Goal: Download file/media

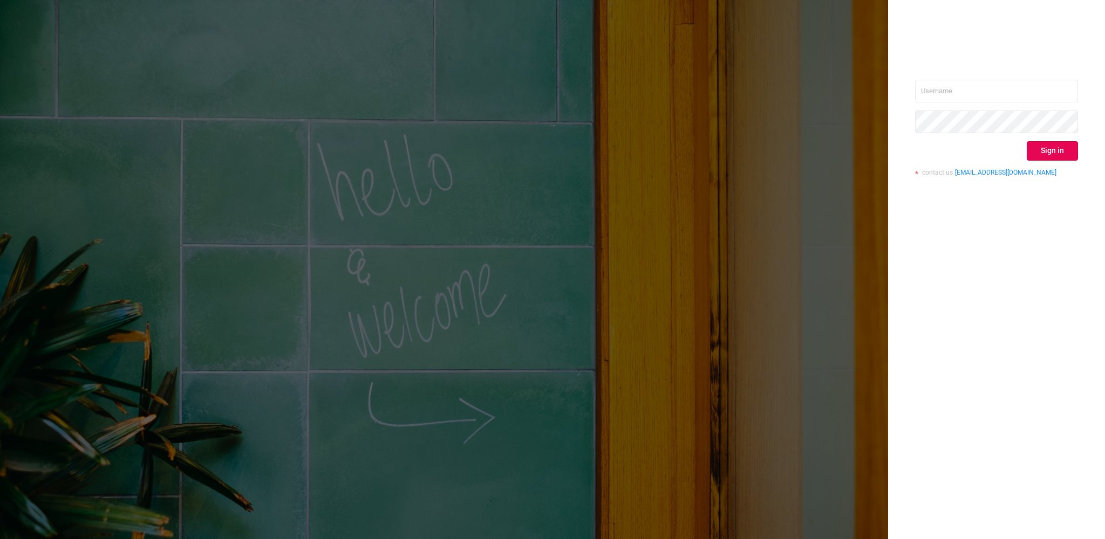
click at [1028, 109] on div "Sign in contact us [EMAIL_ADDRESS][DOMAIN_NAME]" at bounding box center [996, 132] width 163 height 105
click at [1030, 93] on input "text" at bounding box center [996, 91] width 163 height 23
type input "[EMAIL_ADDRESS][PERSON_NAME][DOMAIN_NAME]"
click at [1053, 147] on button "Sign in" at bounding box center [1051, 150] width 51 height 19
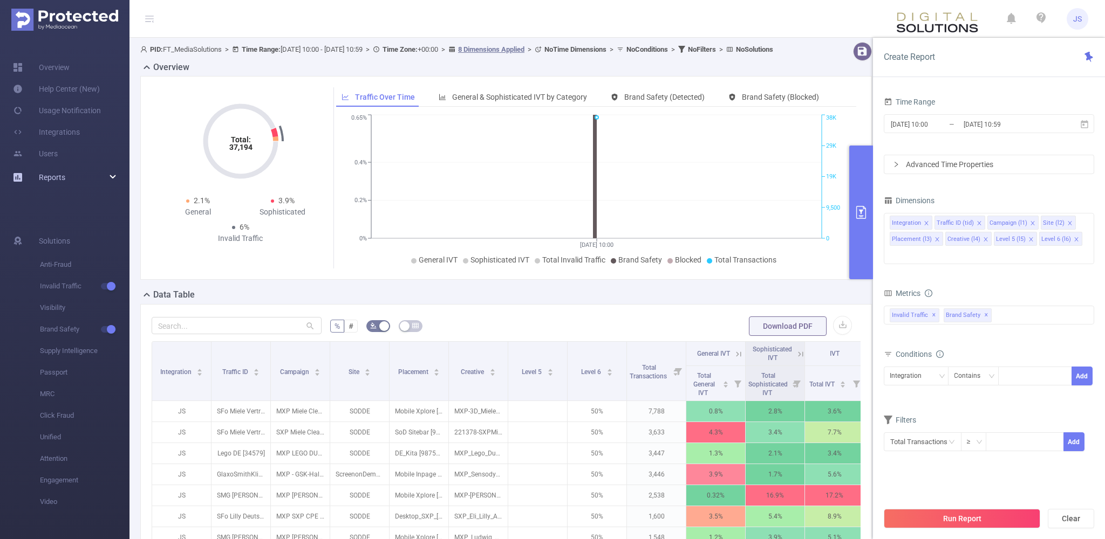
click at [112, 177] on icon at bounding box center [113, 177] width 5 height 0
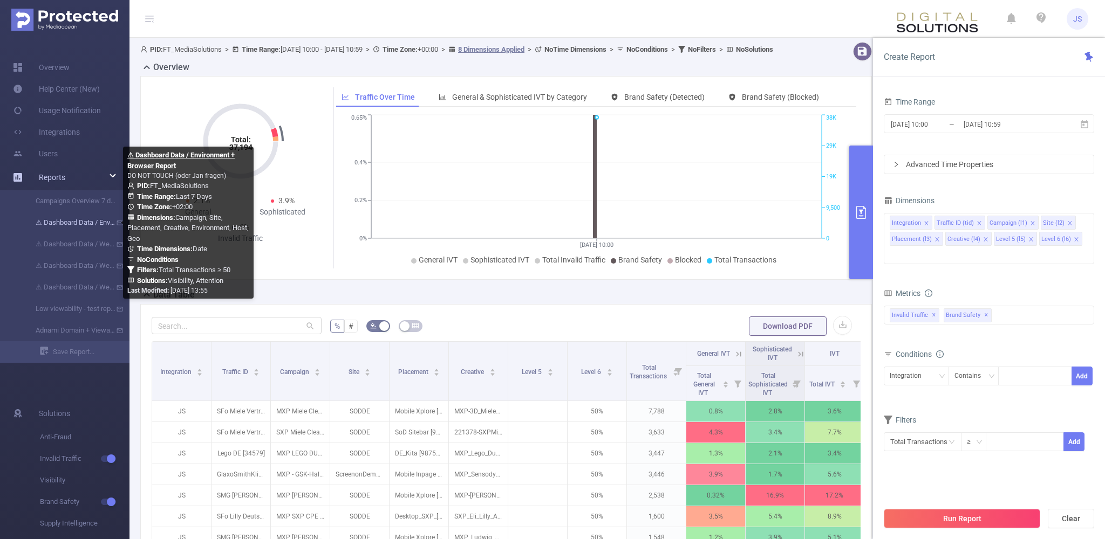
click at [86, 225] on link "⚠ Dashboard Data / Environment + Browser Report" at bounding box center [69, 223] width 95 height 22
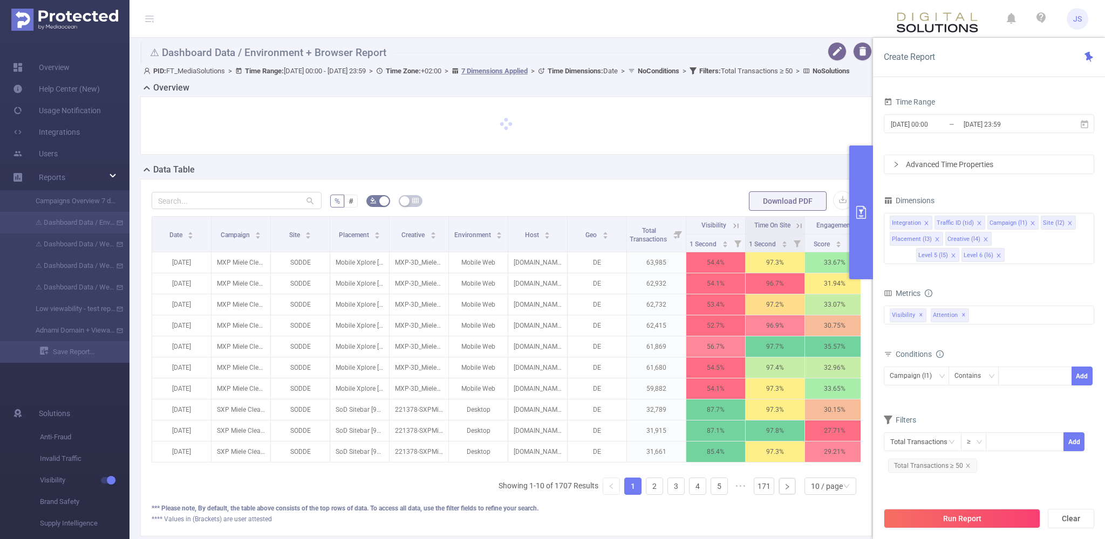
type input "[DATE] 00:00"
type input "[DATE] 23:59"
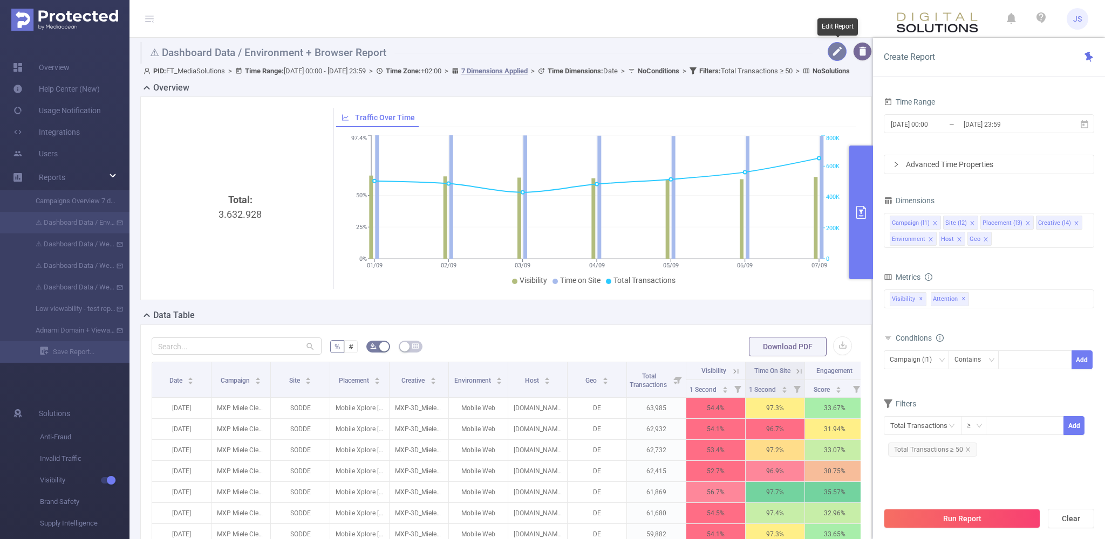
click at [845, 50] on button "button" at bounding box center [836, 51] width 19 height 19
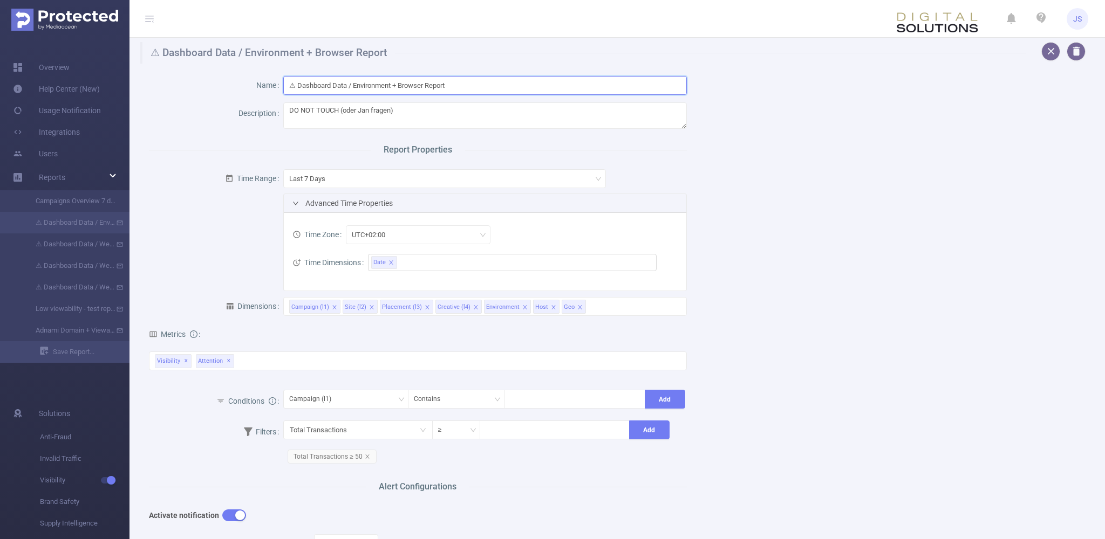
drag, startPoint x: 476, startPoint y: 83, endPoint x: 65, endPoint y: 101, distance: 411.4
click at [283, 95] on input "⚠ Dashboard Data / Environment + Browser Report" at bounding box center [484, 85] width 403 height 19
click at [1049, 52] on button "button" at bounding box center [1050, 51] width 19 height 19
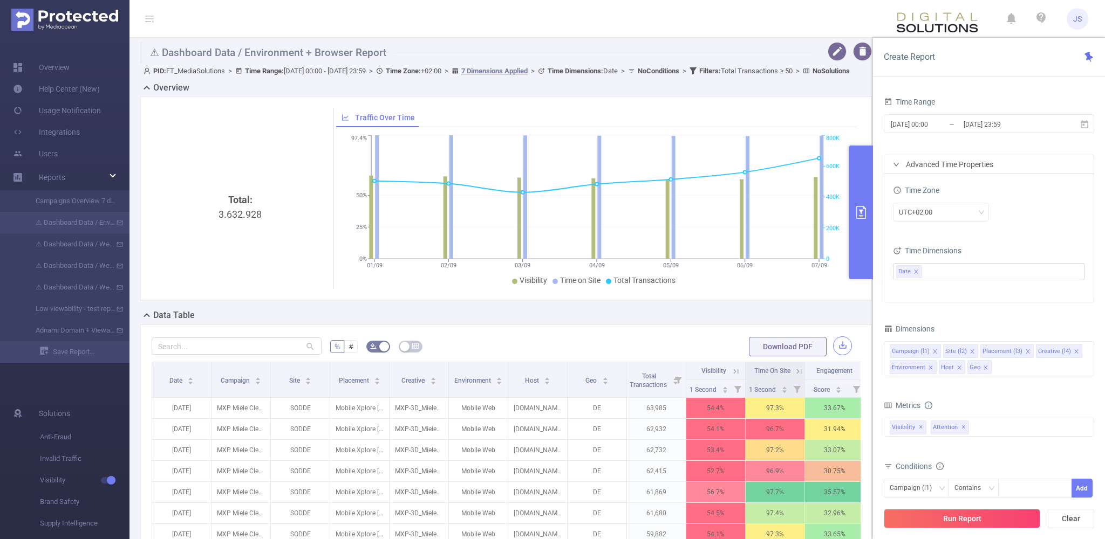
click at [836, 355] on button "button" at bounding box center [842, 346] width 19 height 19
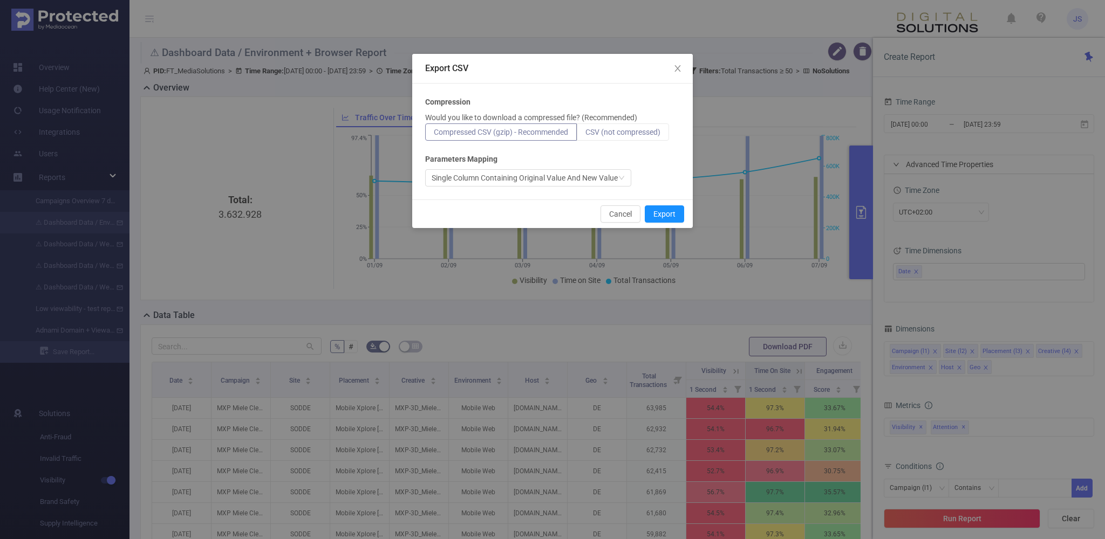
click at [614, 129] on span "CSV (not compressed)" at bounding box center [622, 132] width 75 height 9
click at [585, 135] on input "CSV (not compressed)" at bounding box center [585, 135] width 0 height 0
radio input "true"
radio input "false"
click at [671, 214] on button "Export" at bounding box center [664, 214] width 39 height 17
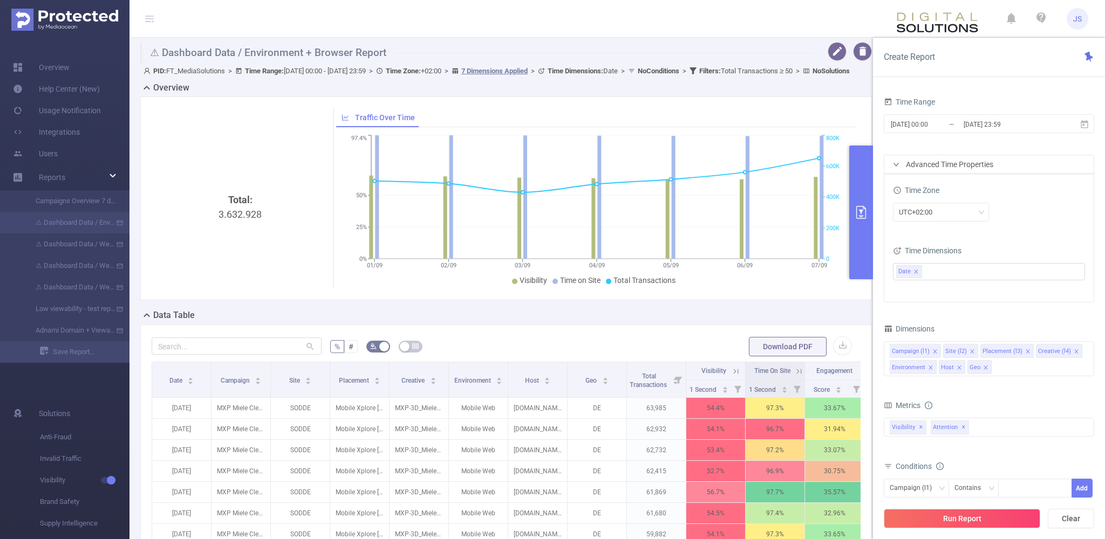
click at [566, 353] on form "% # Download PDF" at bounding box center [506, 347] width 709 height 22
click at [836, 355] on button "button" at bounding box center [842, 346] width 19 height 19
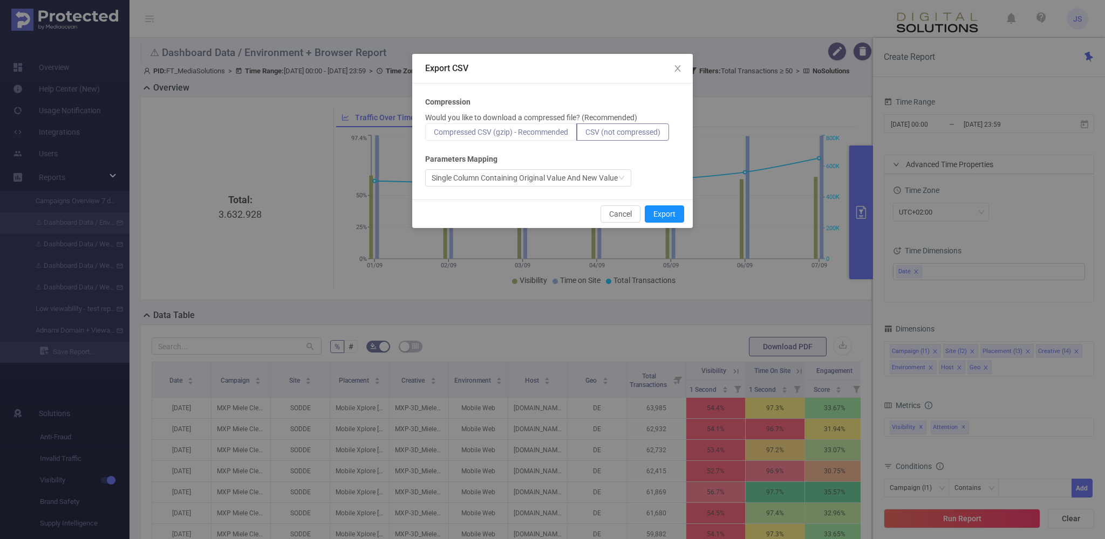
click at [558, 133] on span "Compressed CSV (gzip) - Recommended" at bounding box center [501, 132] width 134 height 9
click at [434, 135] on input "Compressed CSV (gzip) - Recommended" at bounding box center [434, 135] width 0 height 0
radio input "true"
click at [612, 138] on label "CSV (not compressed)" at bounding box center [623, 132] width 92 height 17
click at [585, 135] on input "CSV (not compressed)" at bounding box center [585, 135] width 0 height 0
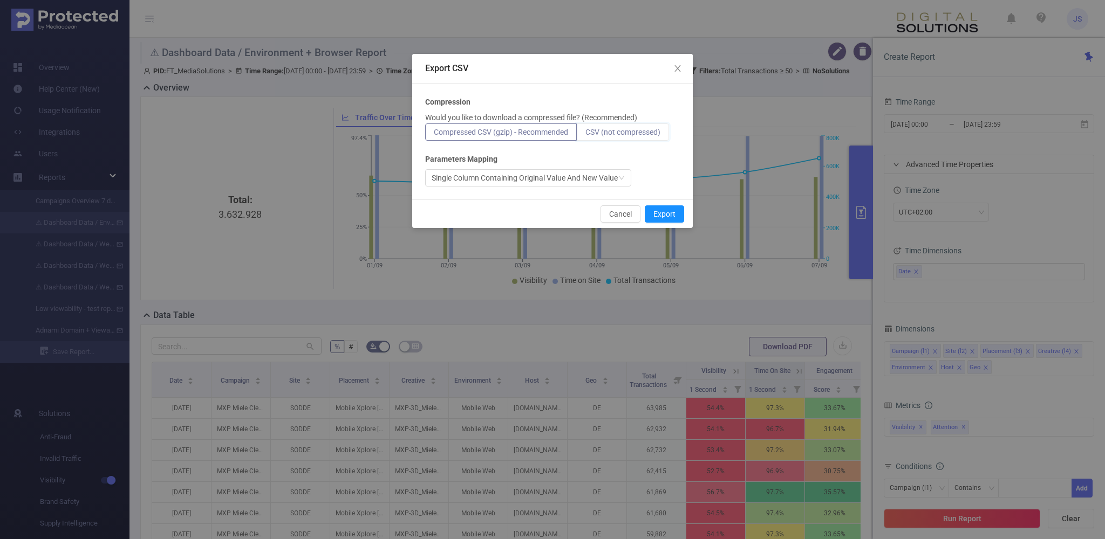
radio input "true"
radio input "false"
click at [601, 180] on div "Single Column Containing Original Value And New Value" at bounding box center [525, 178] width 186 height 16
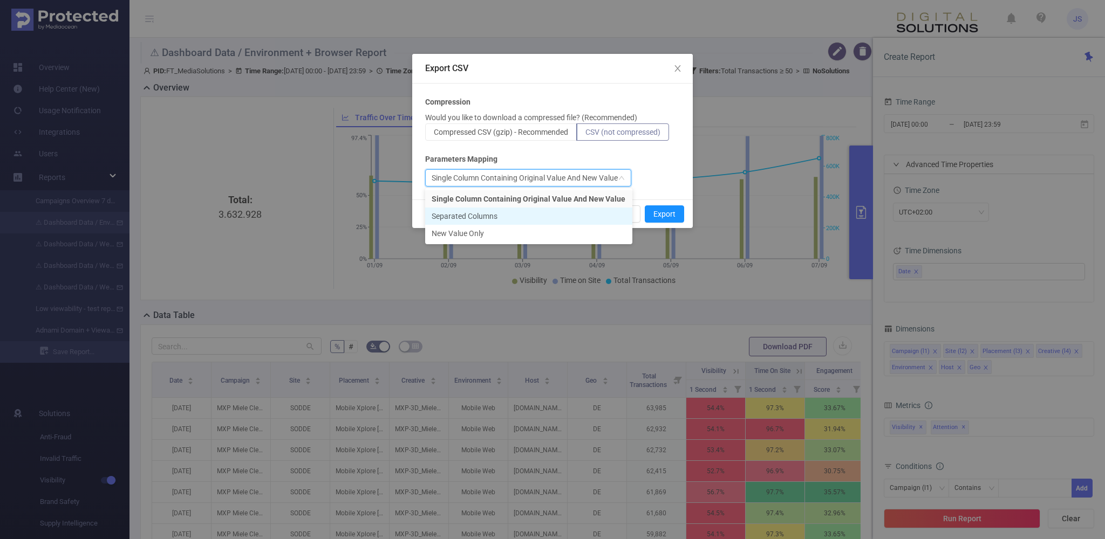
click at [473, 218] on li "Separated Columns" at bounding box center [528, 216] width 207 height 17
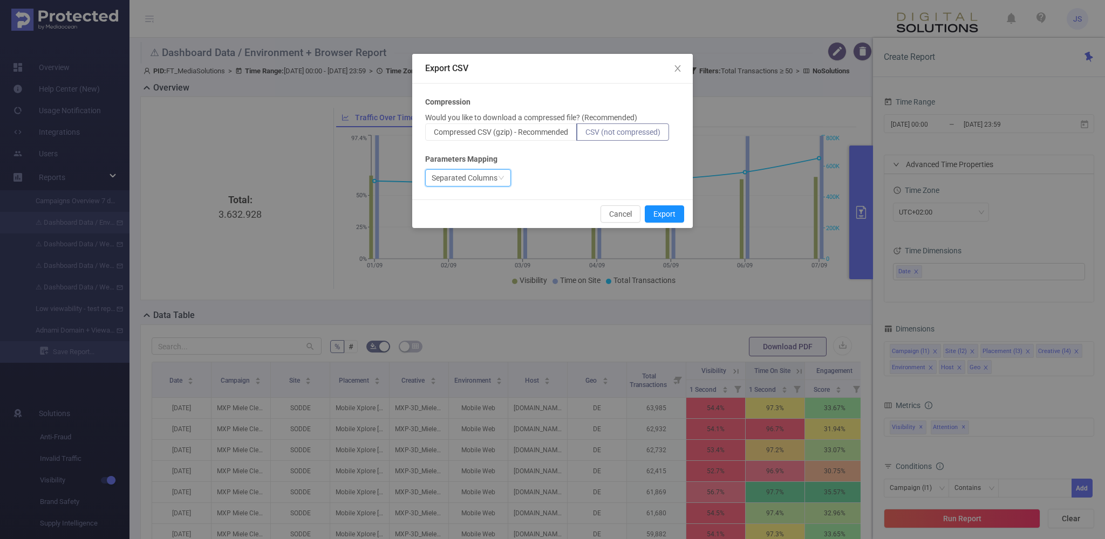
click at [586, 189] on div "Compression Would you like to download a compressed file? (Recommended) Compres…" at bounding box center [552, 142] width 280 height 116
click at [672, 218] on button "Export" at bounding box center [664, 214] width 39 height 17
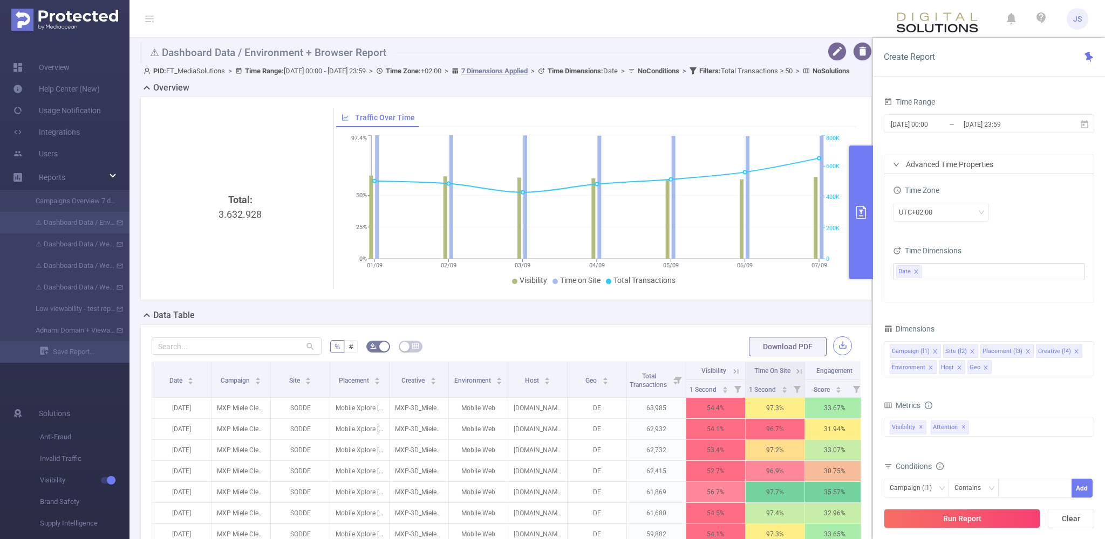
click at [845, 355] on button "button" at bounding box center [842, 346] width 19 height 19
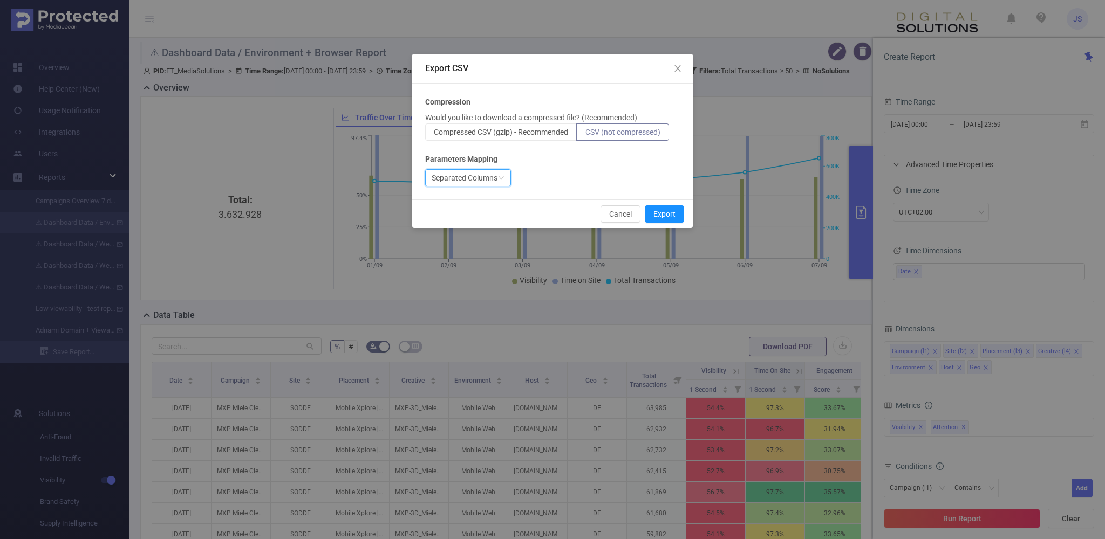
click at [504, 186] on div "Separated Columns" at bounding box center [468, 177] width 86 height 17
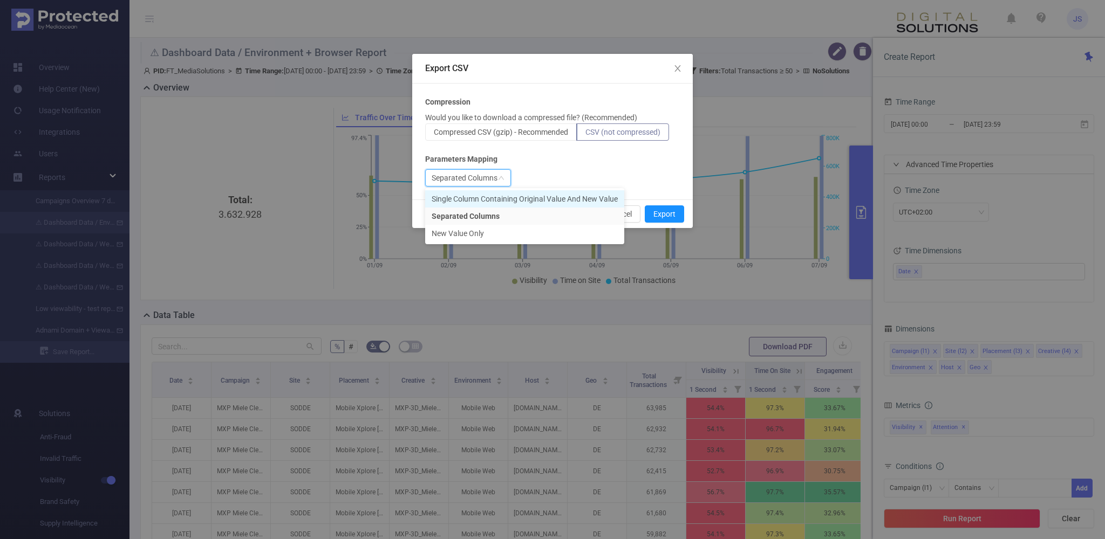
click at [532, 201] on li "Single Column Containing Original Value And New Value" at bounding box center [524, 198] width 199 height 17
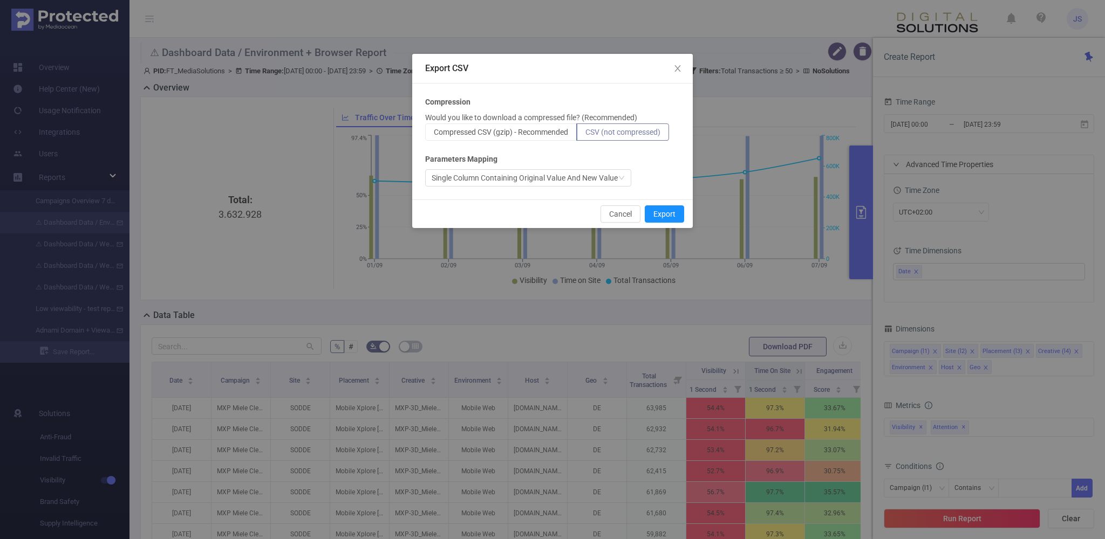
click at [672, 182] on div "Single Column Containing Original Value And New Value" at bounding box center [552, 177] width 255 height 17
click at [668, 179] on div "Single Column Containing Original Value And New Value" at bounding box center [552, 177] width 255 height 17
click at [605, 176] on div "Single Column Containing Original Value And New Value" at bounding box center [525, 178] width 186 height 16
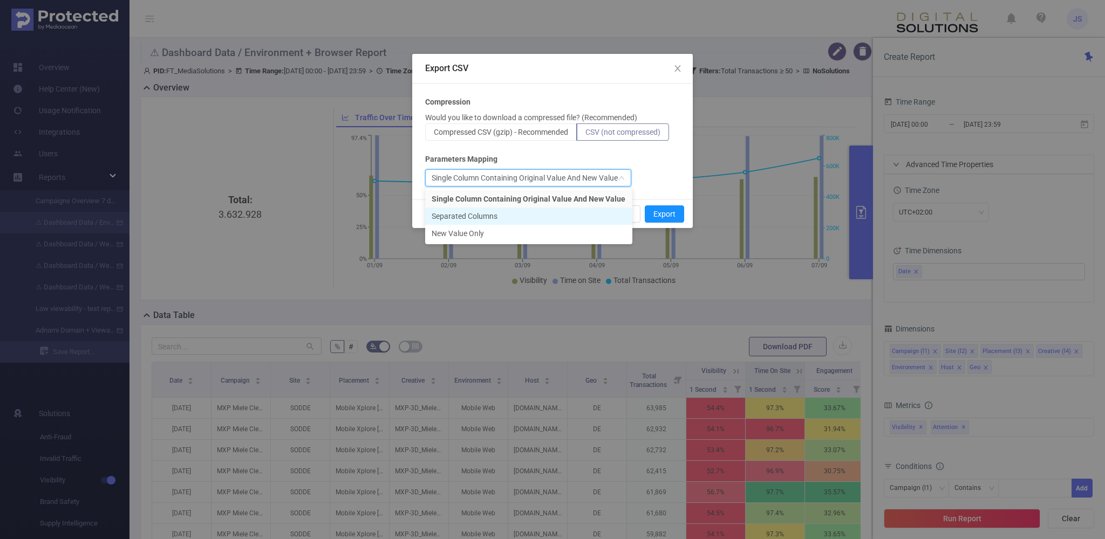
click at [487, 216] on li "Separated Columns" at bounding box center [528, 216] width 207 height 17
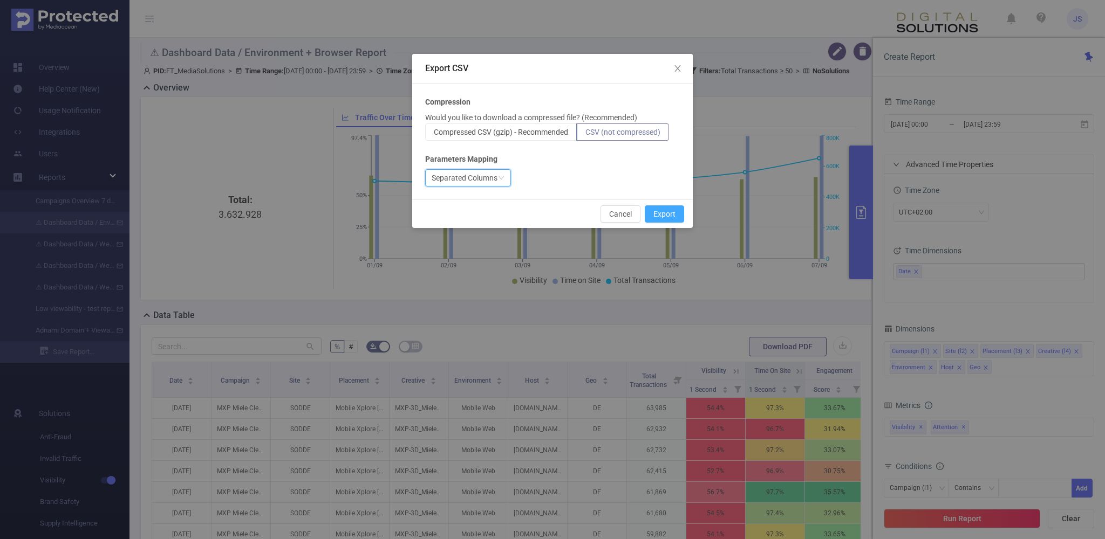
click at [670, 213] on button "Export" at bounding box center [664, 214] width 39 height 17
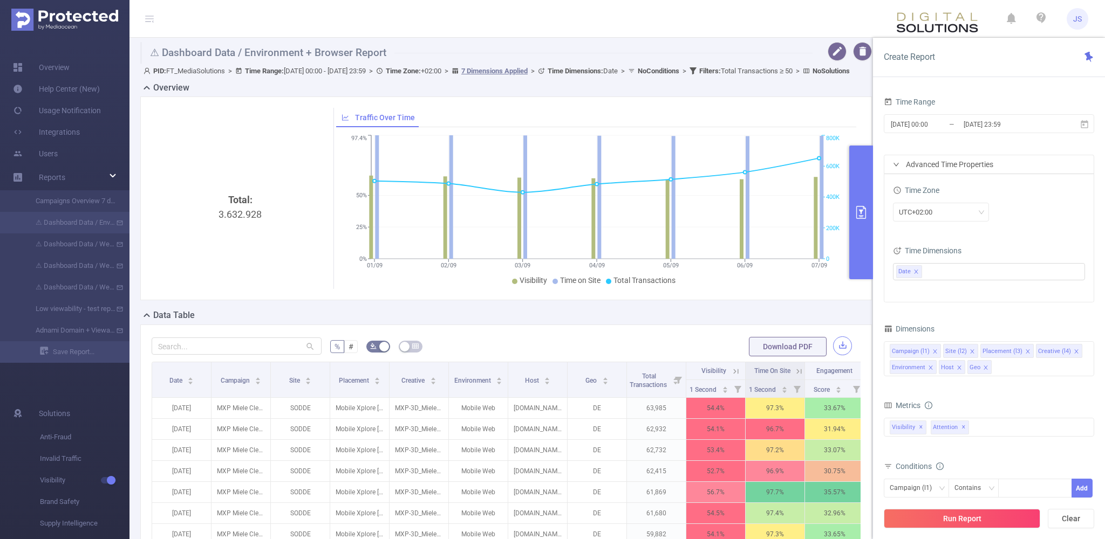
click at [847, 355] on button "button" at bounding box center [842, 346] width 19 height 19
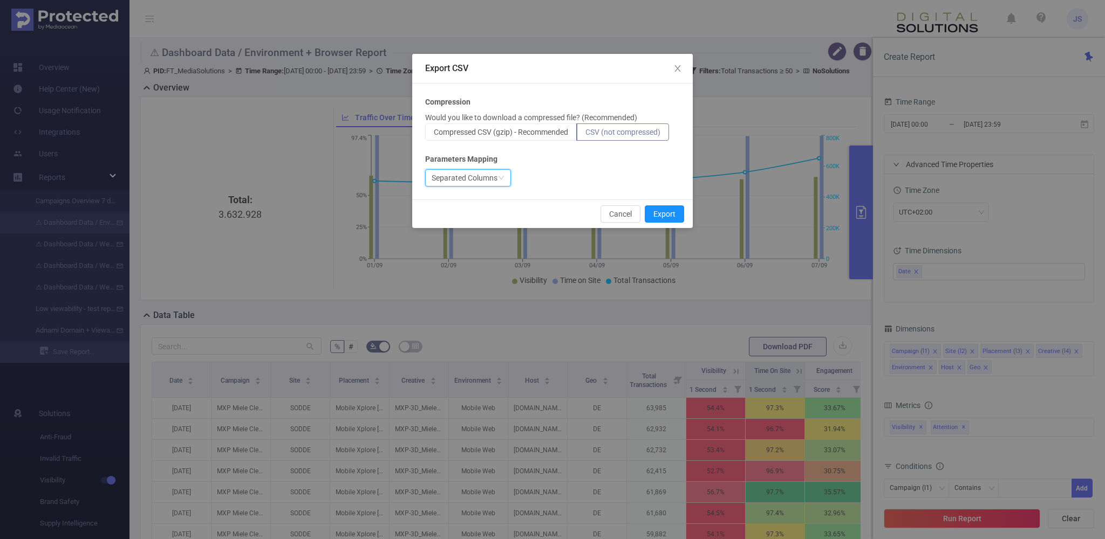
click at [478, 176] on div "Separated Columns" at bounding box center [465, 178] width 66 height 16
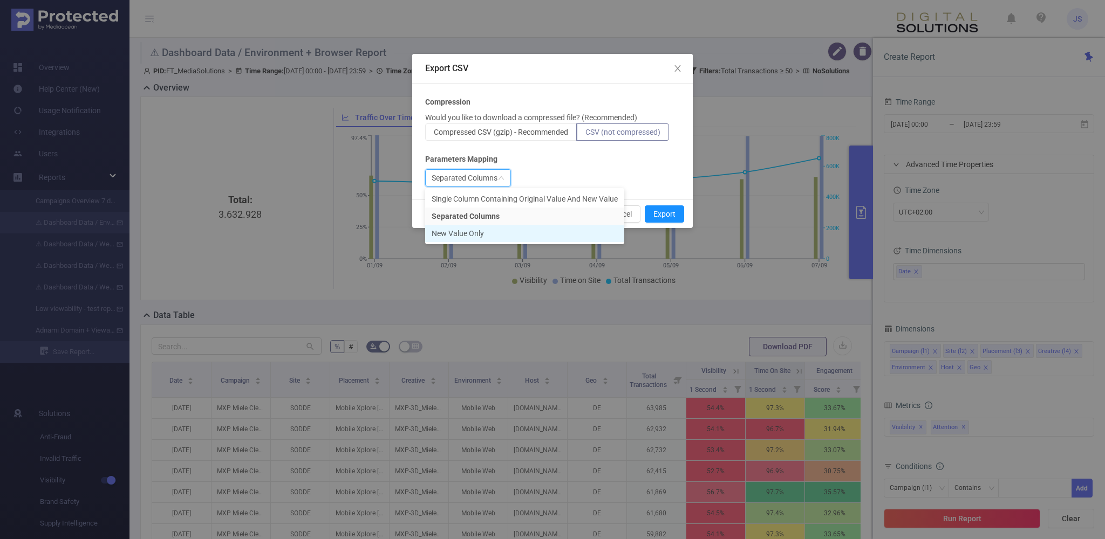
click at [463, 230] on li "New Value Only" at bounding box center [524, 233] width 199 height 17
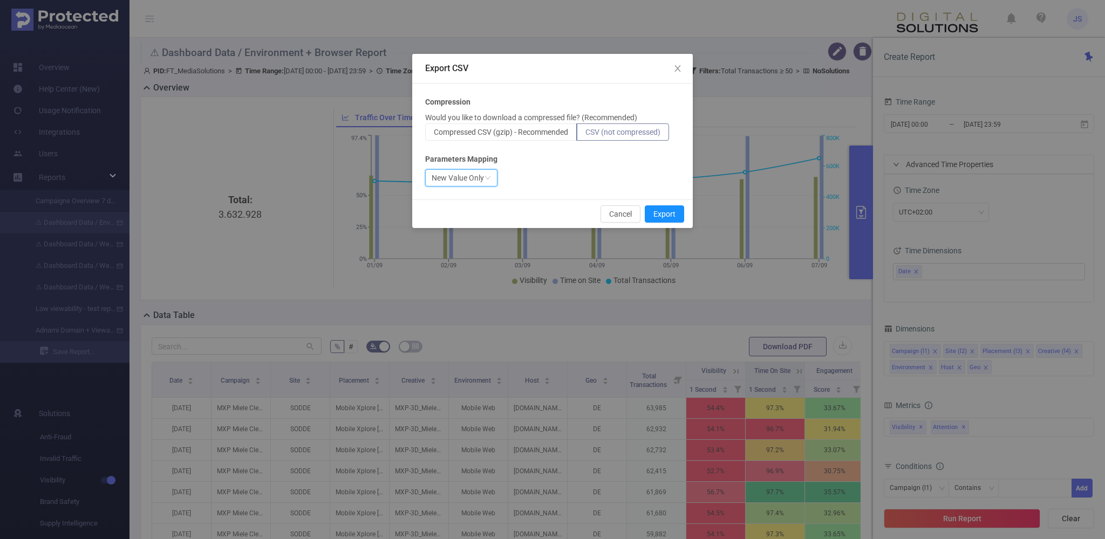
click at [537, 156] on div "Parameters Mapping" at bounding box center [552, 159] width 255 height 11
click at [682, 221] on button "Export" at bounding box center [664, 214] width 39 height 17
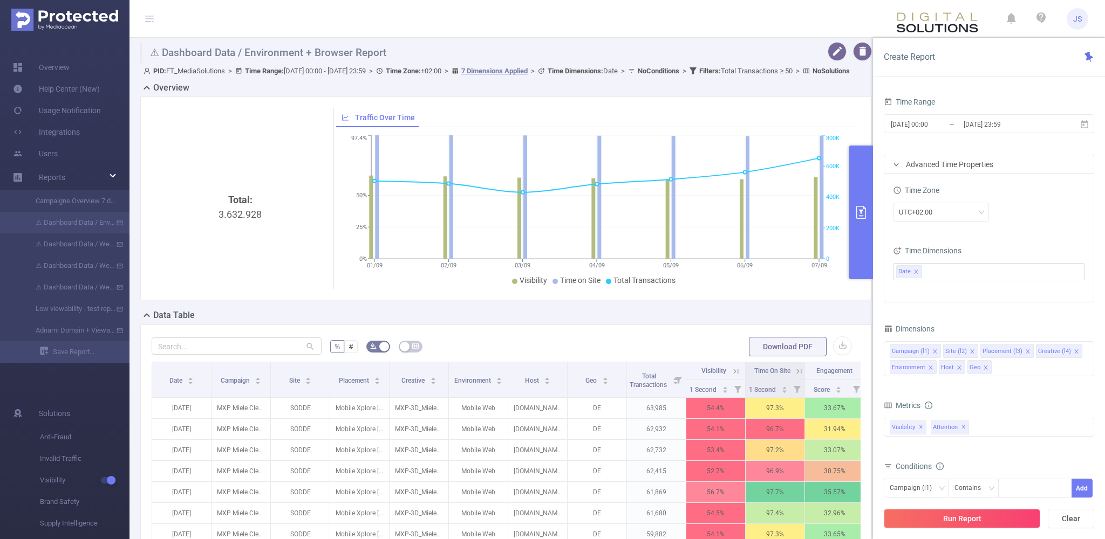
click at [768, 10] on header "JS" at bounding box center [552, 19] width 1105 height 38
click at [834, 51] on button "button" at bounding box center [836, 51] width 19 height 19
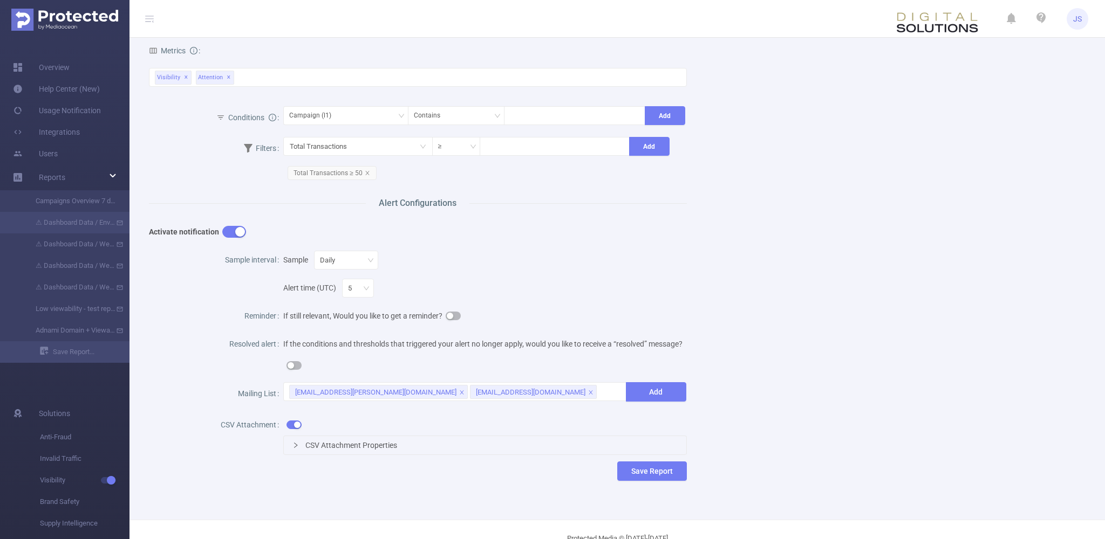
scroll to position [309, 0]
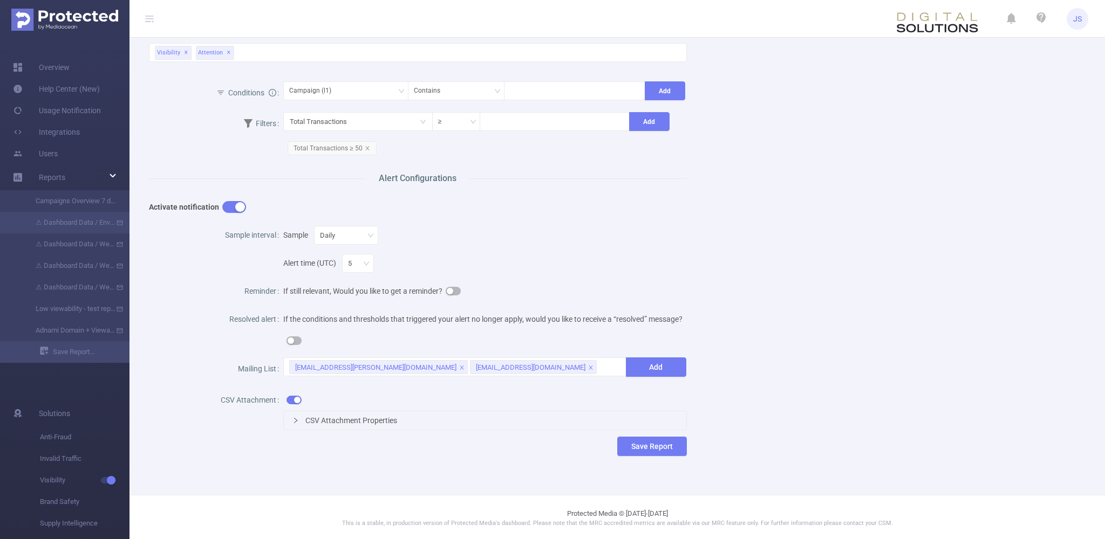
click at [383, 423] on span "CSV Attachment Properties" at bounding box center [351, 420] width 92 height 9
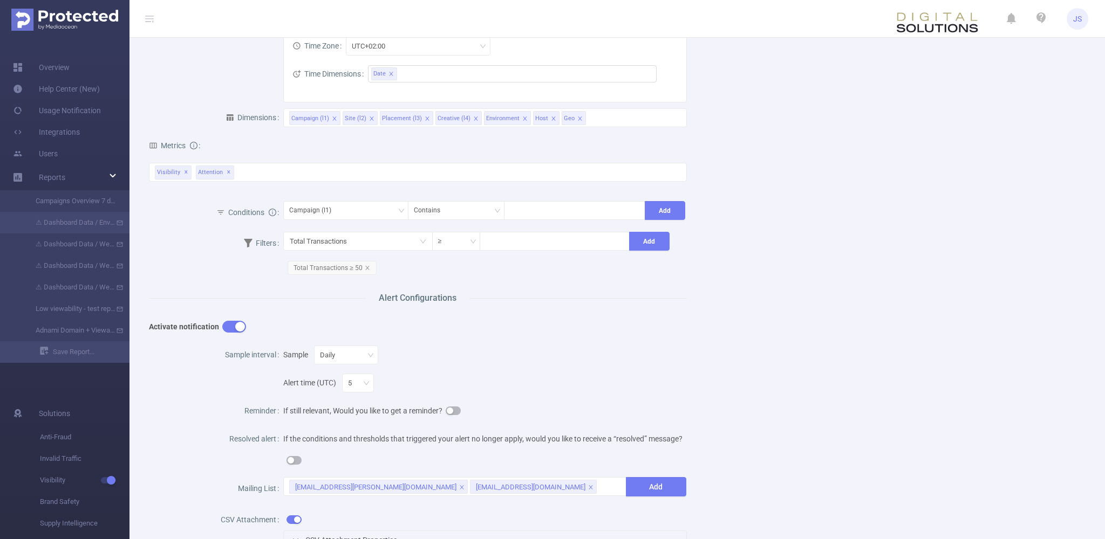
scroll to position [0, 0]
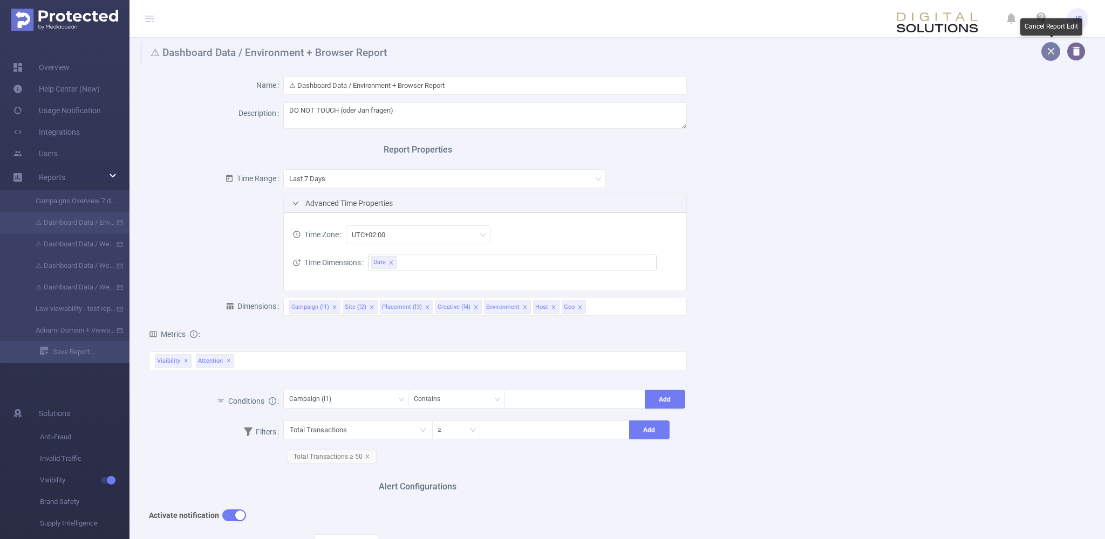
click at [1054, 54] on button "button" at bounding box center [1050, 51] width 19 height 19
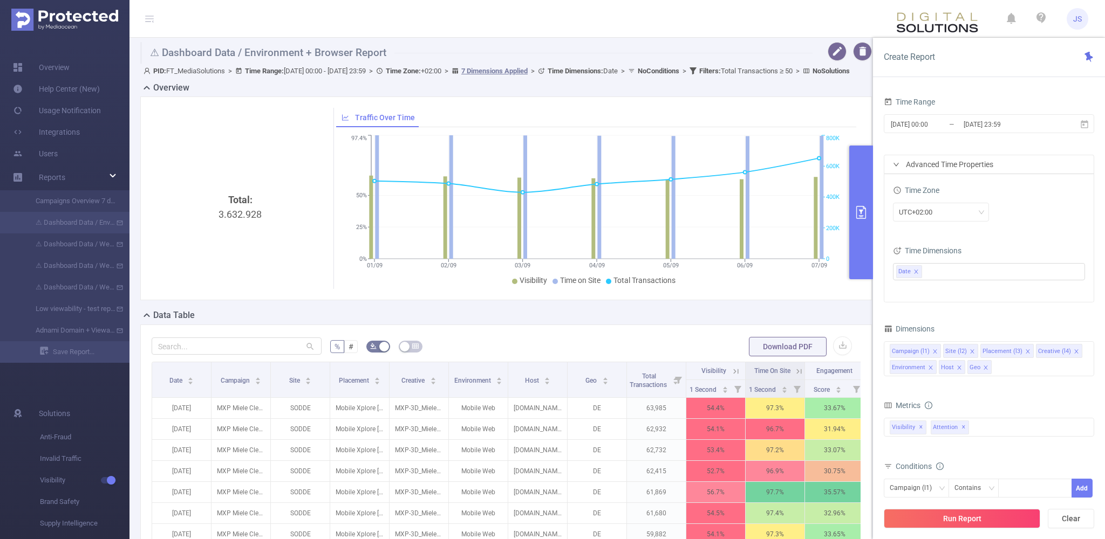
click at [833, 351] on span "Download PDF" at bounding box center [800, 347] width 103 height 9
click at [843, 355] on button "button" at bounding box center [842, 346] width 19 height 19
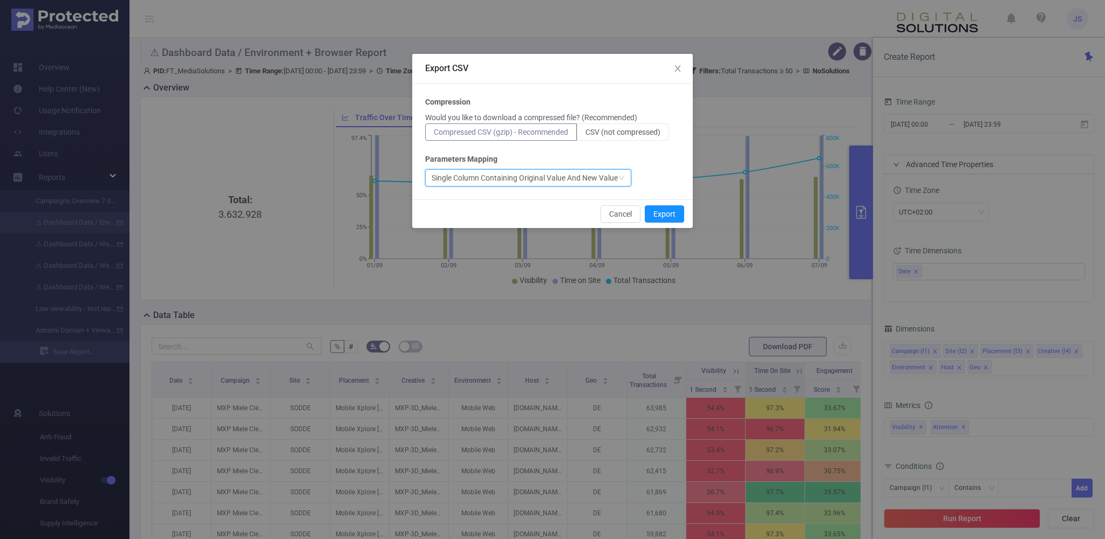
click at [553, 178] on div "Single Column Containing Original Value And New Value" at bounding box center [525, 178] width 186 height 16
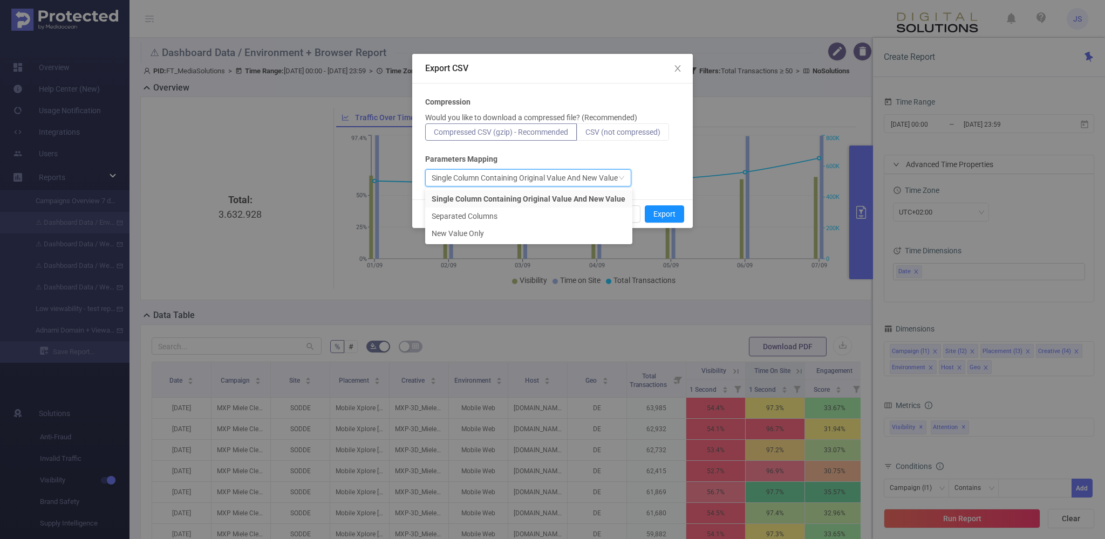
click at [603, 135] on span "CSV (not compressed)" at bounding box center [622, 132] width 75 height 9
click at [585, 135] on input "CSV (not compressed)" at bounding box center [585, 135] width 0 height 0
radio input "true"
radio input "false"
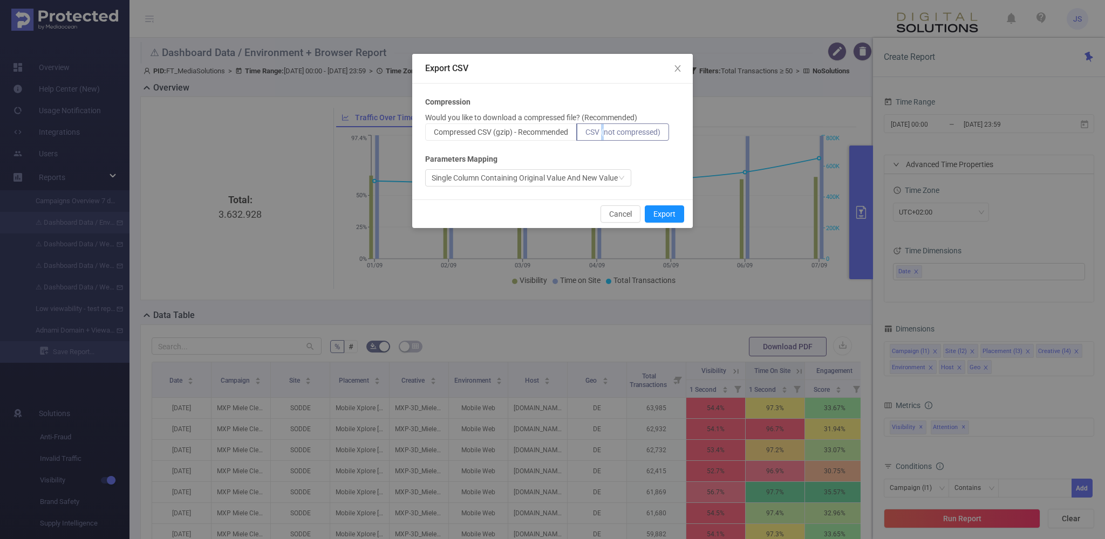
click at [603, 135] on span "CSV (not compressed)" at bounding box center [622, 132] width 75 height 9
click at [585, 135] on input "CSV (not compressed)" at bounding box center [585, 135] width 0 height 0
click at [608, 128] on span "CSV (not compressed)" at bounding box center [622, 132] width 75 height 9
click at [585, 135] on input "CSV (not compressed)" at bounding box center [585, 135] width 0 height 0
click at [577, 180] on div "Single Column Containing Original Value And New Value" at bounding box center [525, 178] width 186 height 16
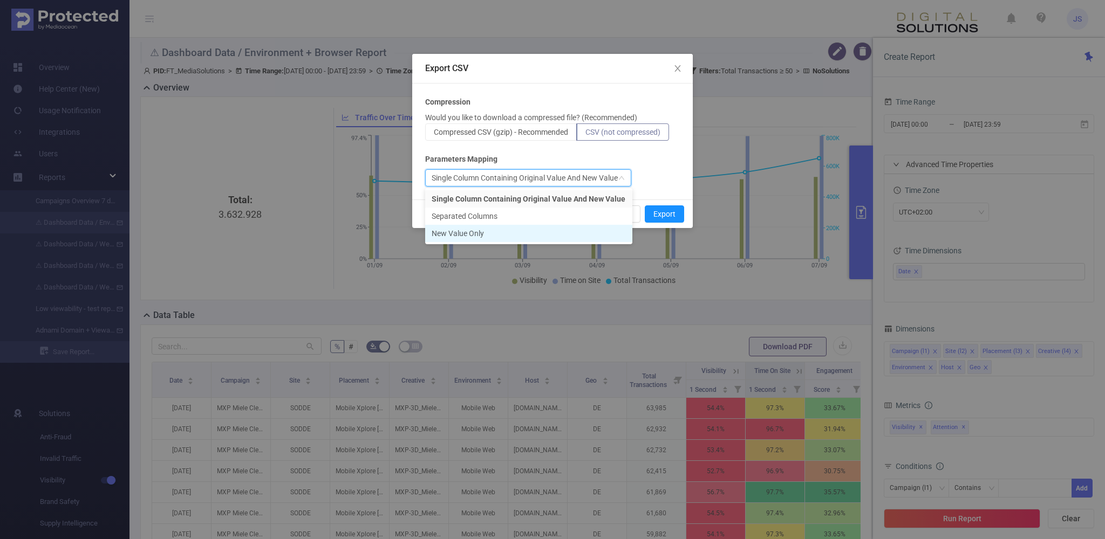
click at [456, 234] on li "New Value Only" at bounding box center [528, 233] width 207 height 17
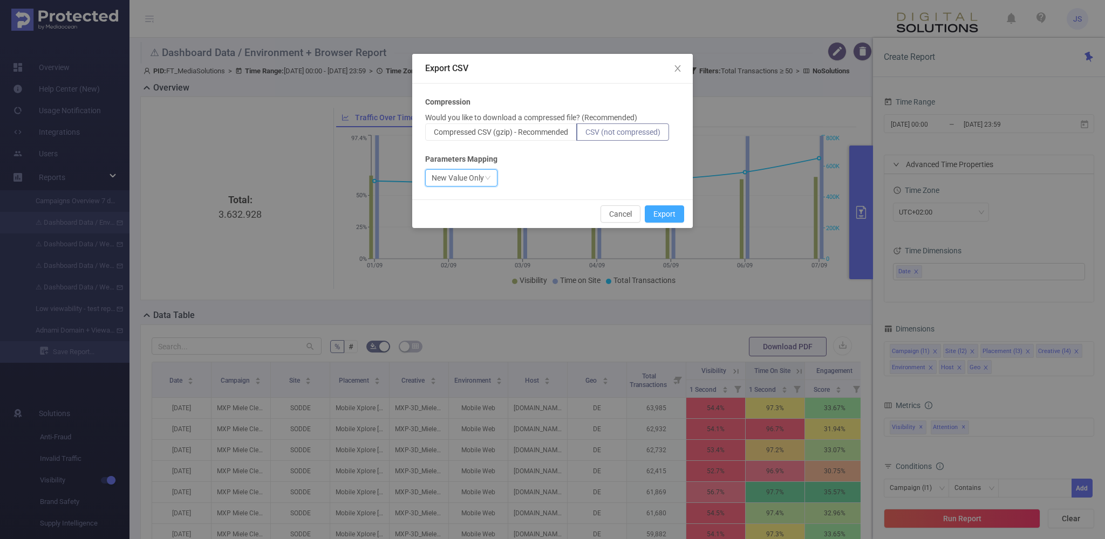
click at [659, 211] on button "Export" at bounding box center [664, 214] width 39 height 17
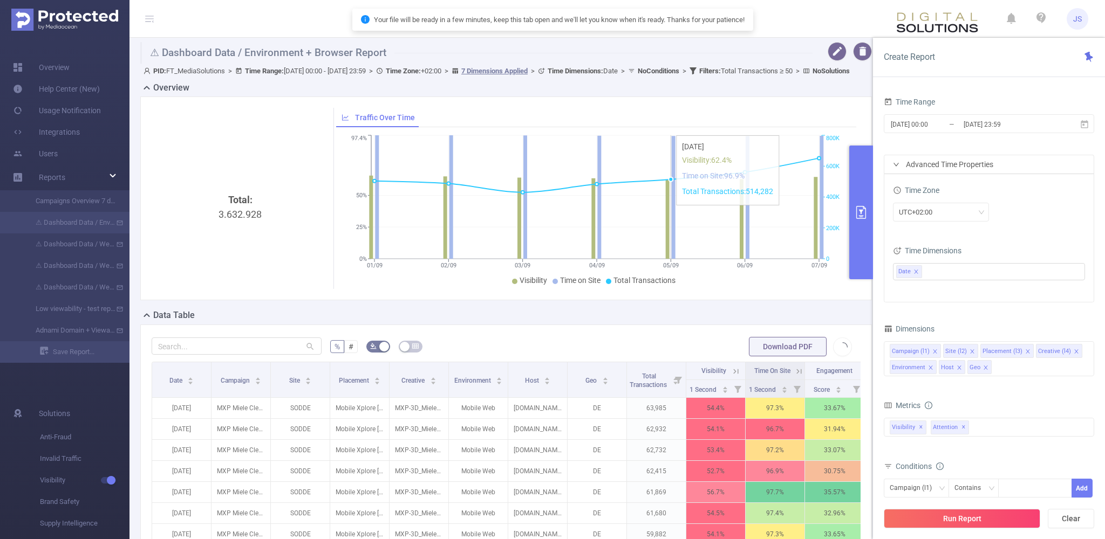
click at [659, 210] on icon "01/09 02/09 03/09 04/09 05/09 06/09 07/09 0% 25% 50% 97.4% 0 200K 400K 600K 800K" at bounding box center [596, 211] width 521 height 156
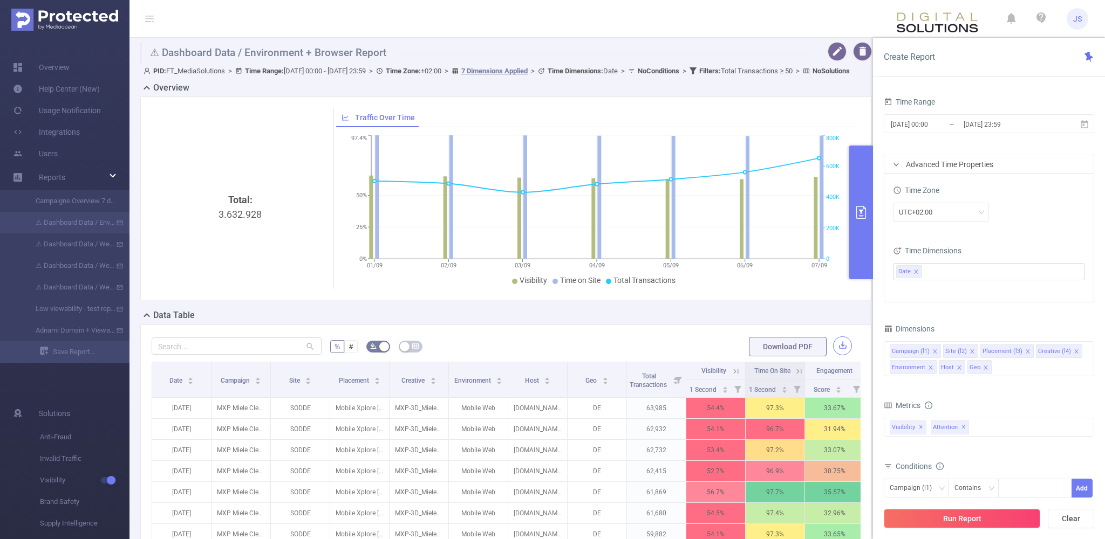
click at [843, 355] on button "button" at bounding box center [842, 346] width 19 height 19
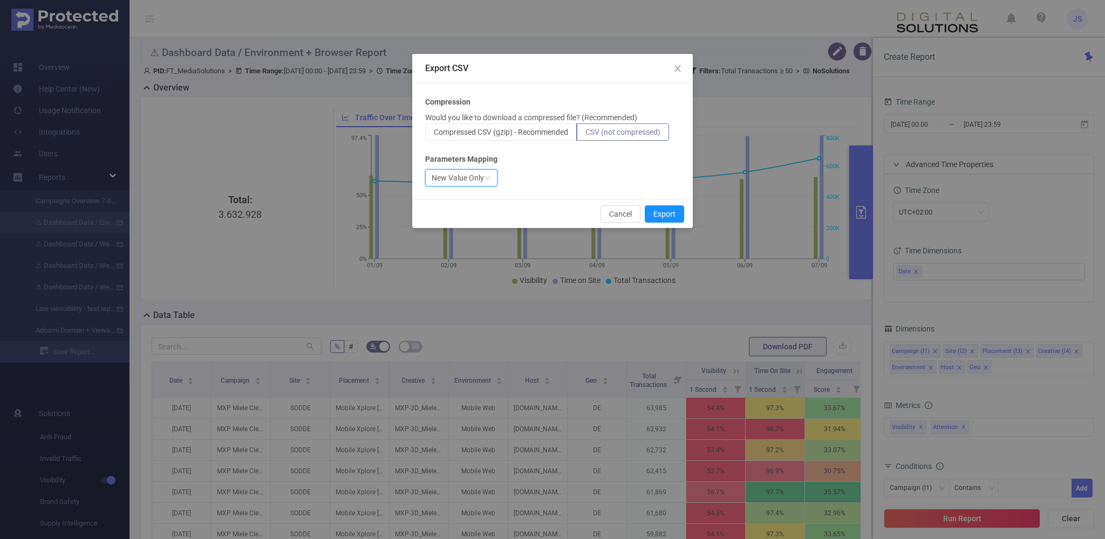
click at [480, 184] on div "New Value Only" at bounding box center [458, 178] width 52 height 16
click at [473, 177] on div "New Value Only" at bounding box center [458, 178] width 52 height 16
click at [550, 170] on div "New Value Only" at bounding box center [552, 177] width 255 height 17
click at [484, 179] on icon "icon: down" at bounding box center [487, 178] width 6 height 6
click at [477, 174] on div "New Value Only" at bounding box center [458, 178] width 52 height 16
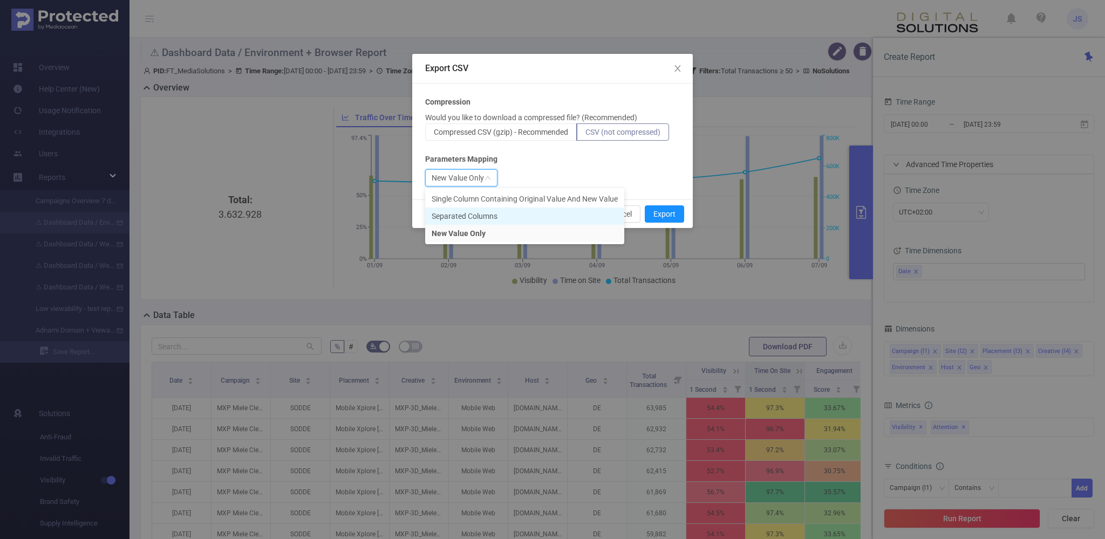
click at [486, 215] on li "Separated Columns" at bounding box center [524, 216] width 199 height 17
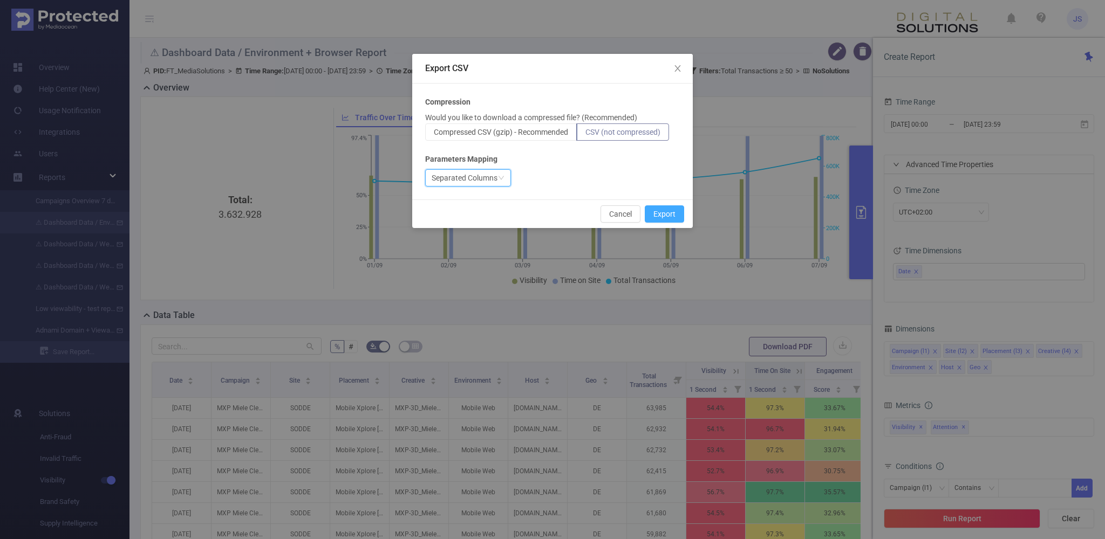
click at [666, 215] on button "Export" at bounding box center [664, 214] width 39 height 17
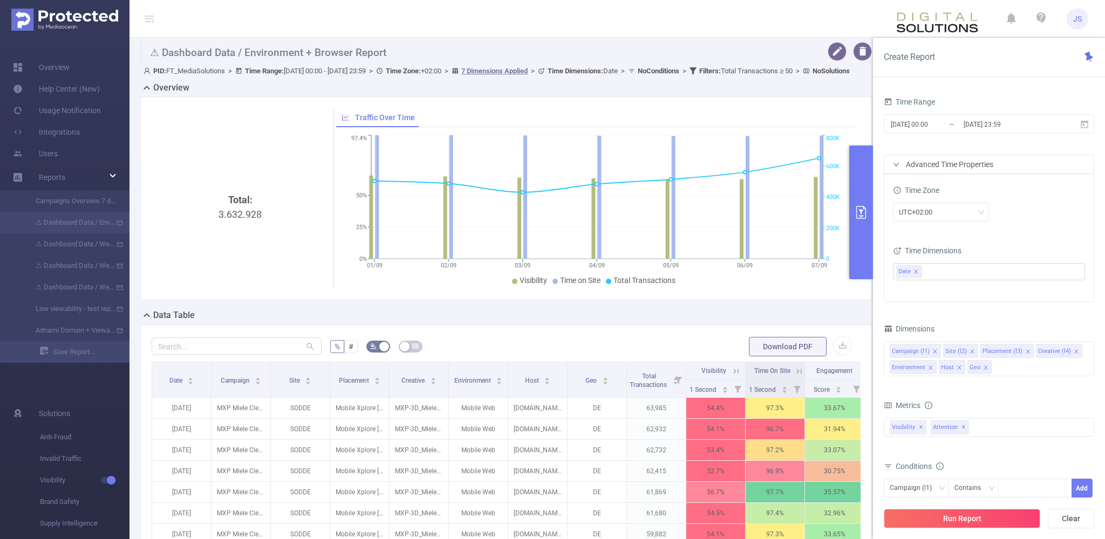
click at [627, 30] on header "JS" at bounding box center [552, 19] width 1105 height 38
click at [842, 55] on button "button" at bounding box center [836, 51] width 19 height 19
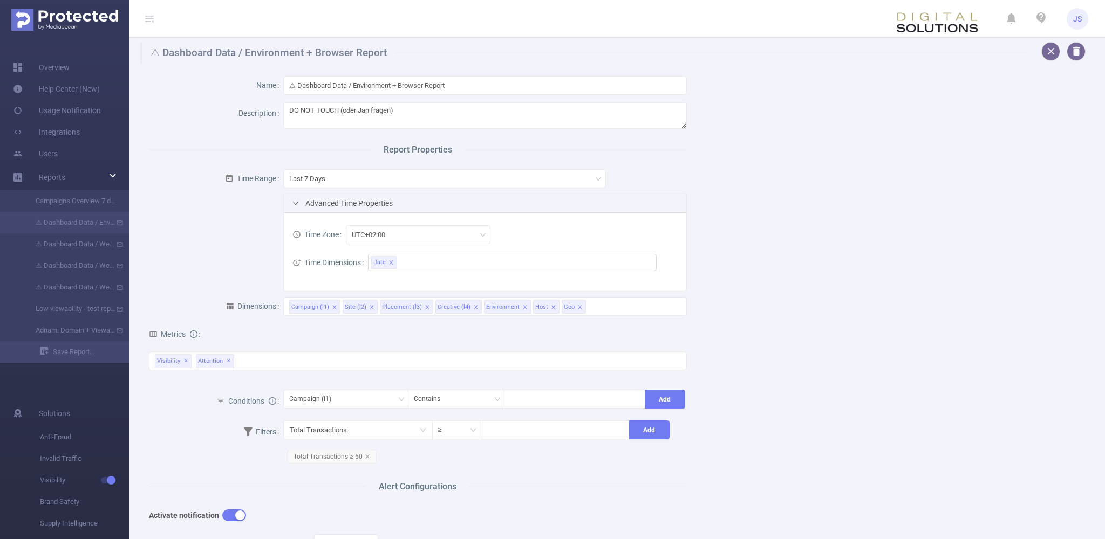
click at [799, 392] on div "Name ⚠ Dashboard Data / Environment + Browser Report Description DO NOT TOUCH (…" at bounding box center [613, 423] width 954 height 718
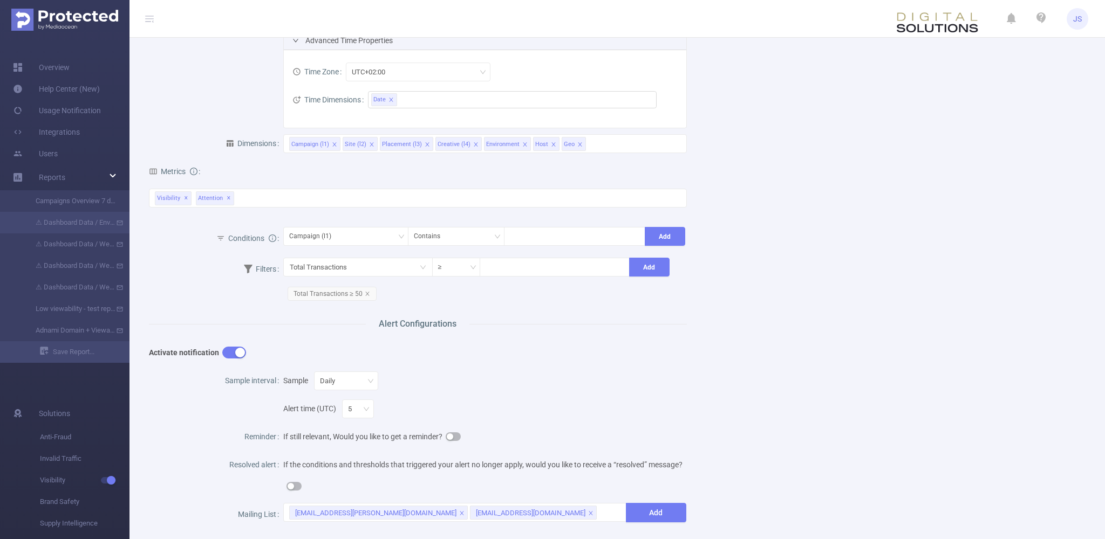
scroll to position [309, 0]
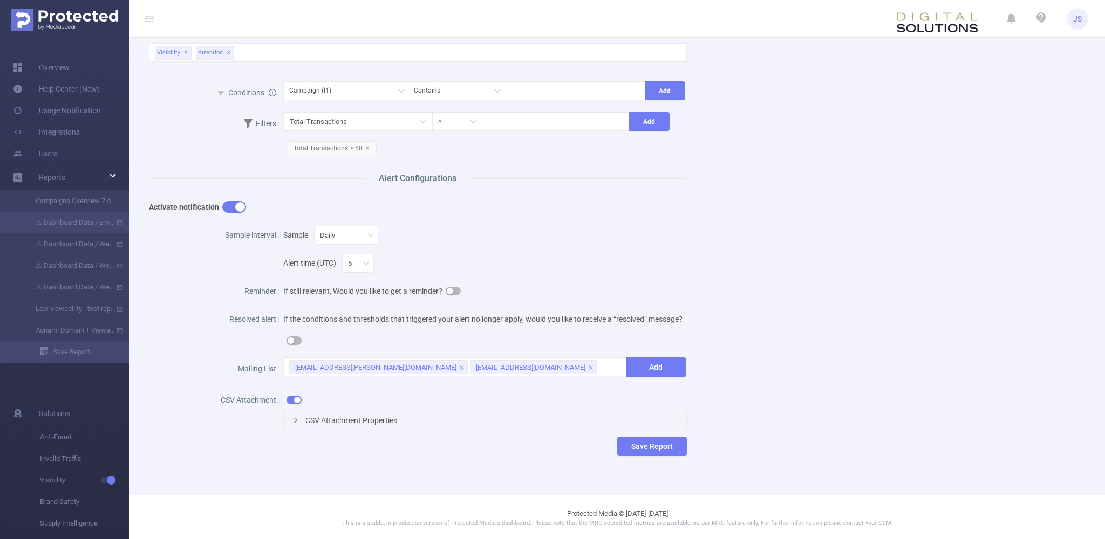
click at [302, 420] on div "CSV Attachment Properties" at bounding box center [485, 421] width 402 height 18
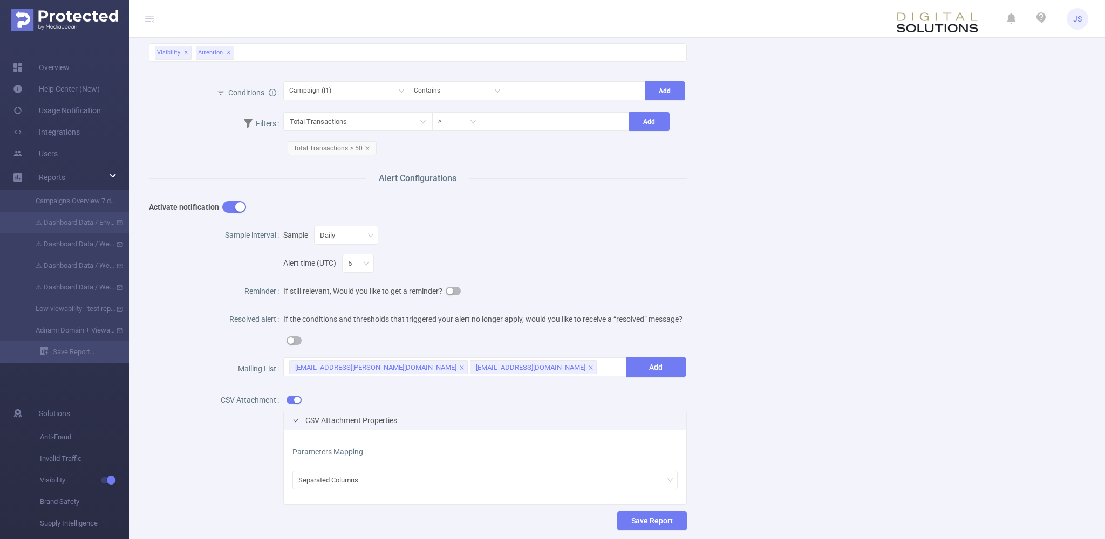
scroll to position [91, 0]
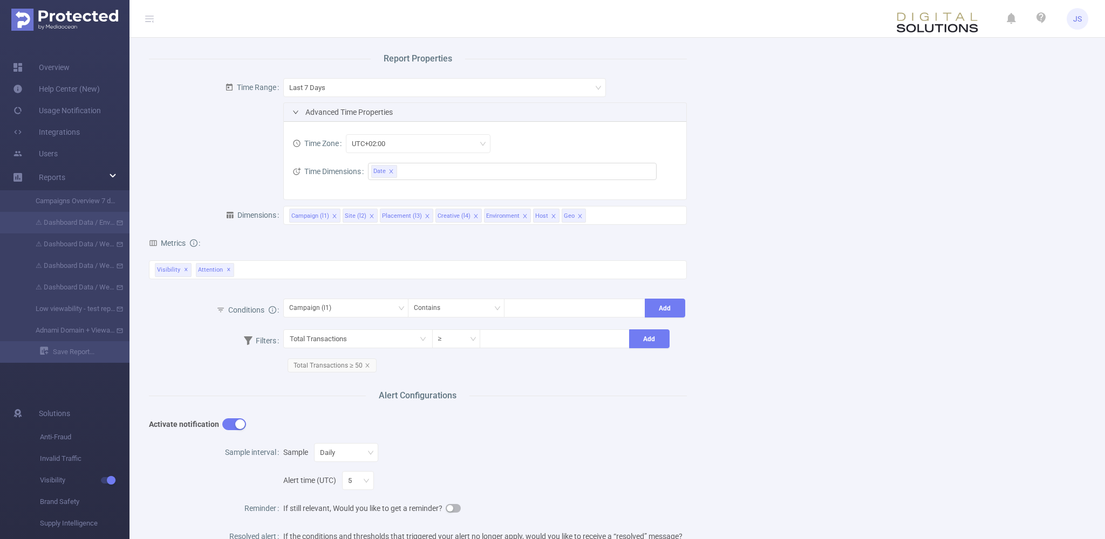
click at [909, 203] on div "Name ⚠ Dashboard Data / Environment + Browser Report Description DO NOT TOUCH (…" at bounding box center [613, 368] width 954 height 793
